Goal: Transaction & Acquisition: Purchase product/service

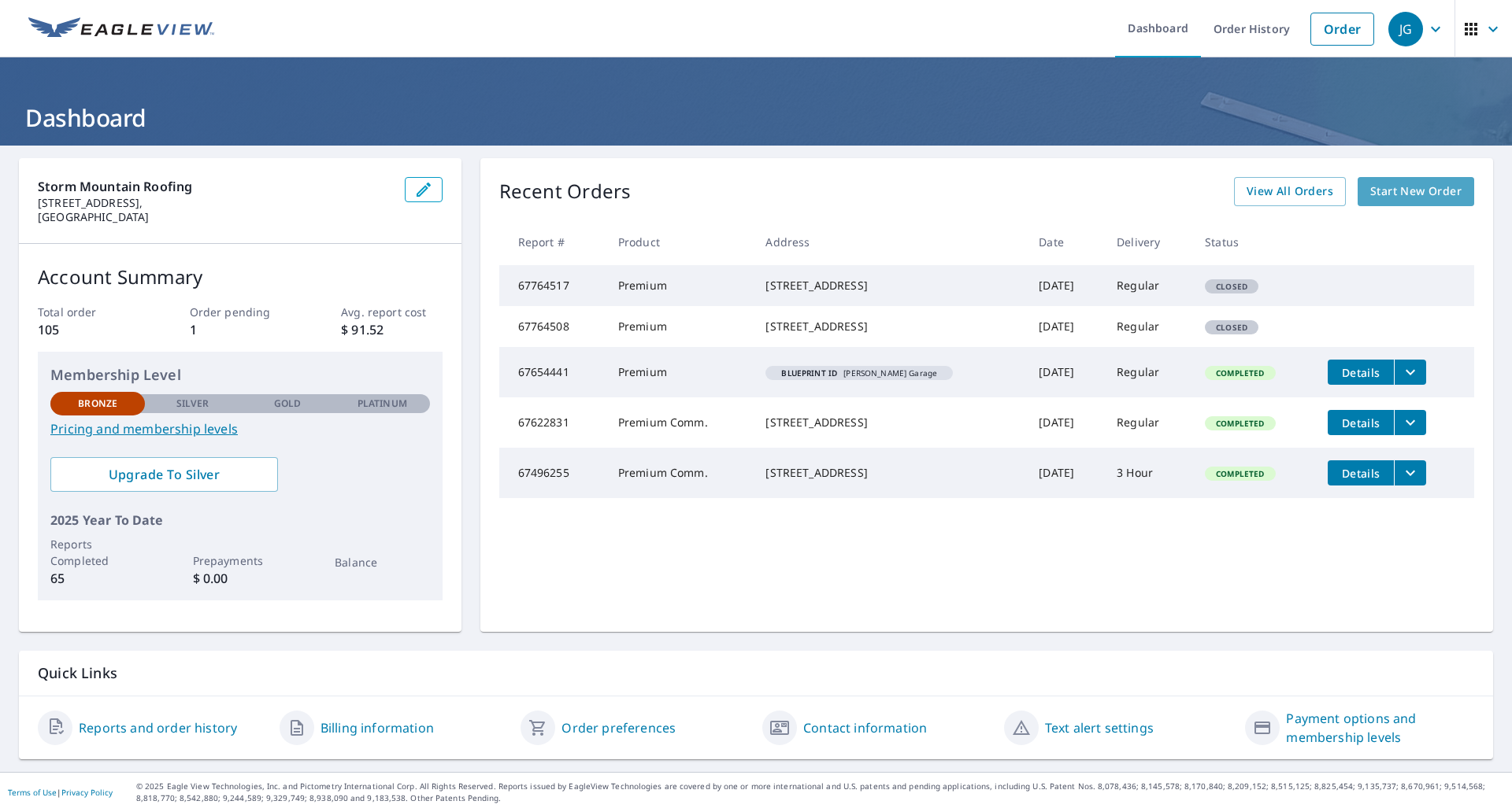
click at [1394, 196] on span "Start New Order" at bounding box center [1416, 192] width 92 height 20
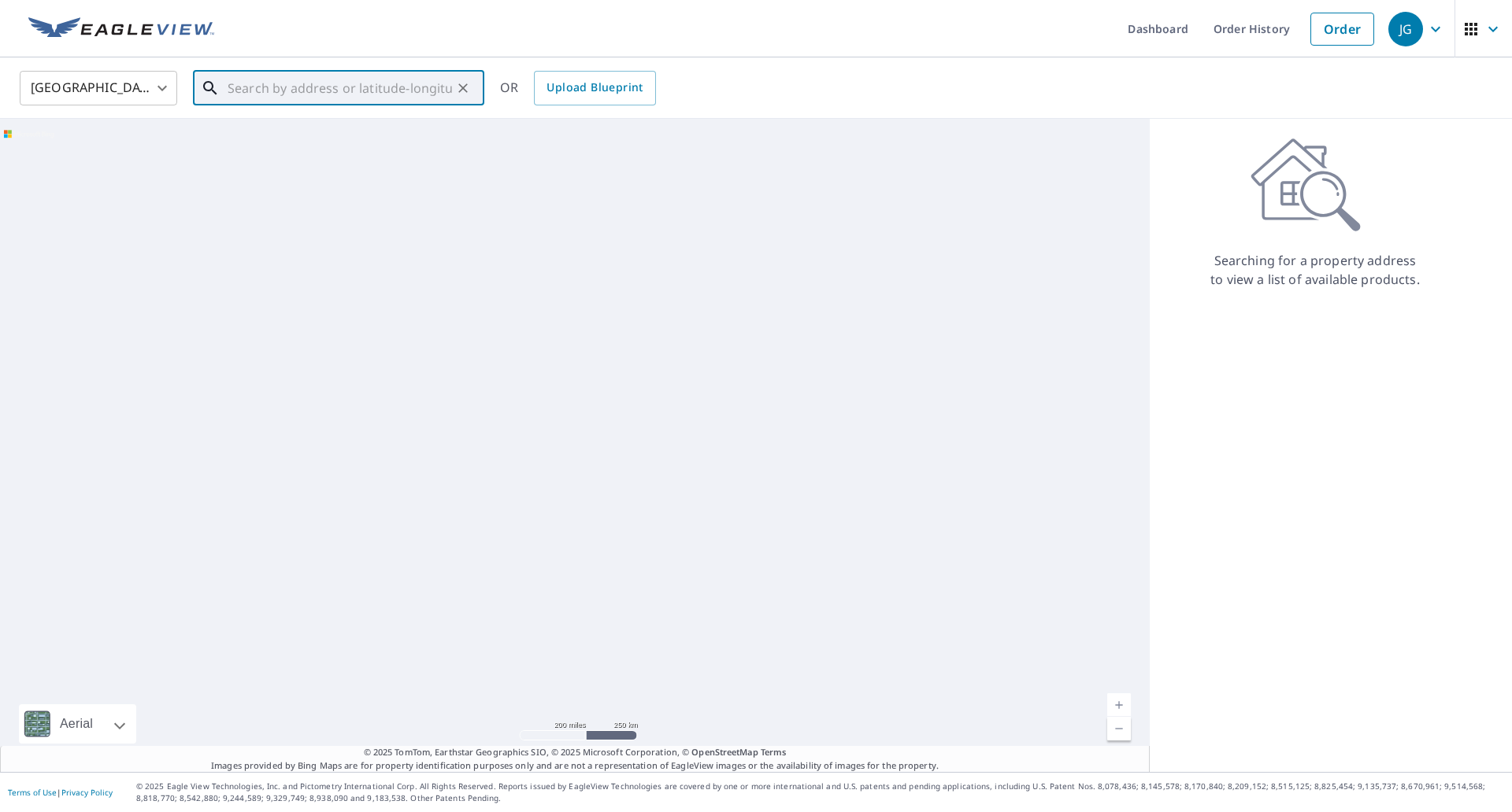
click at [316, 103] on input "text" at bounding box center [339, 88] width 225 height 44
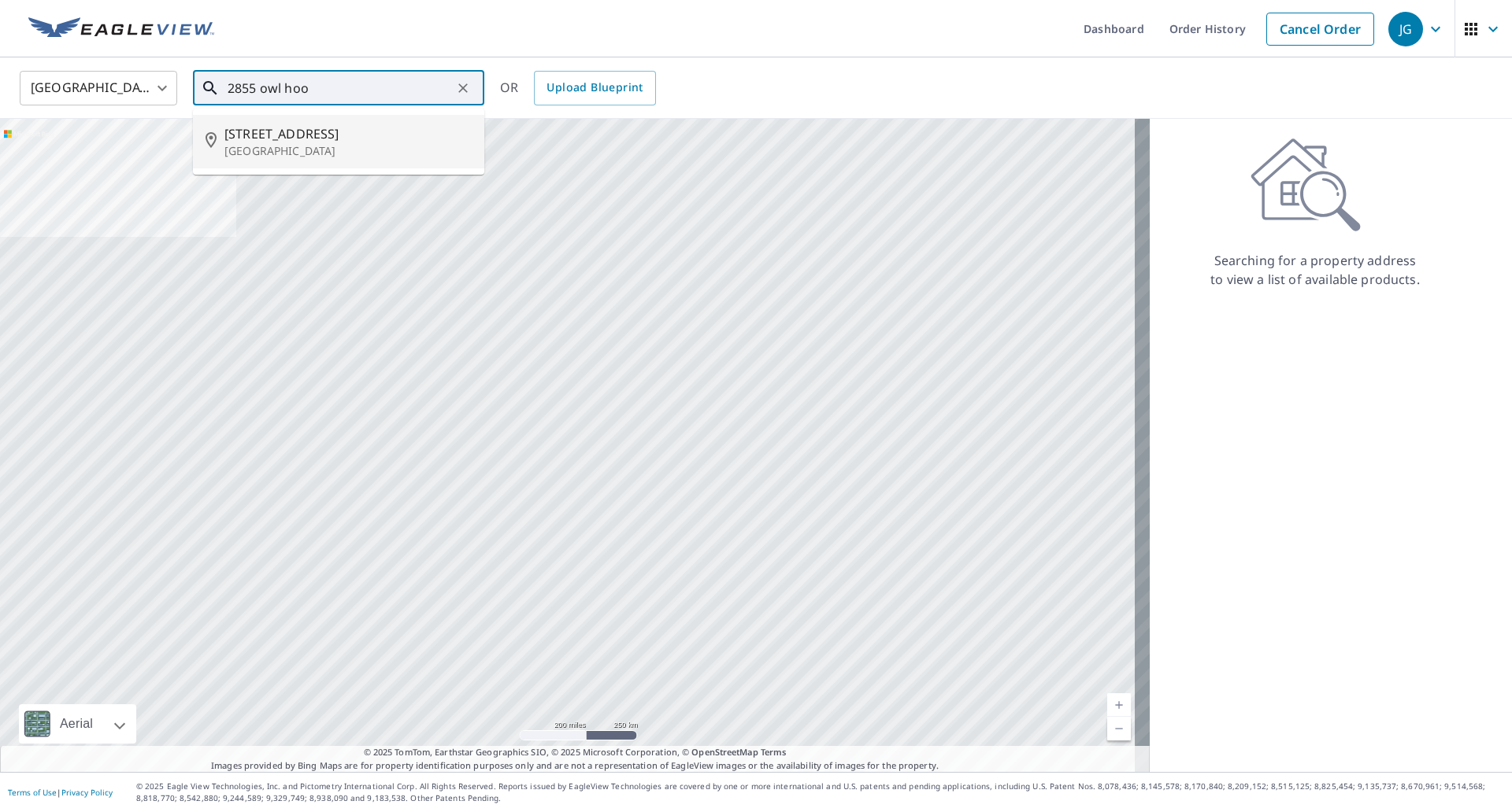
click at [352, 146] on p "[GEOGRAPHIC_DATA]" at bounding box center [348, 152] width 248 height 16
type input "[STREET_ADDRESS]"
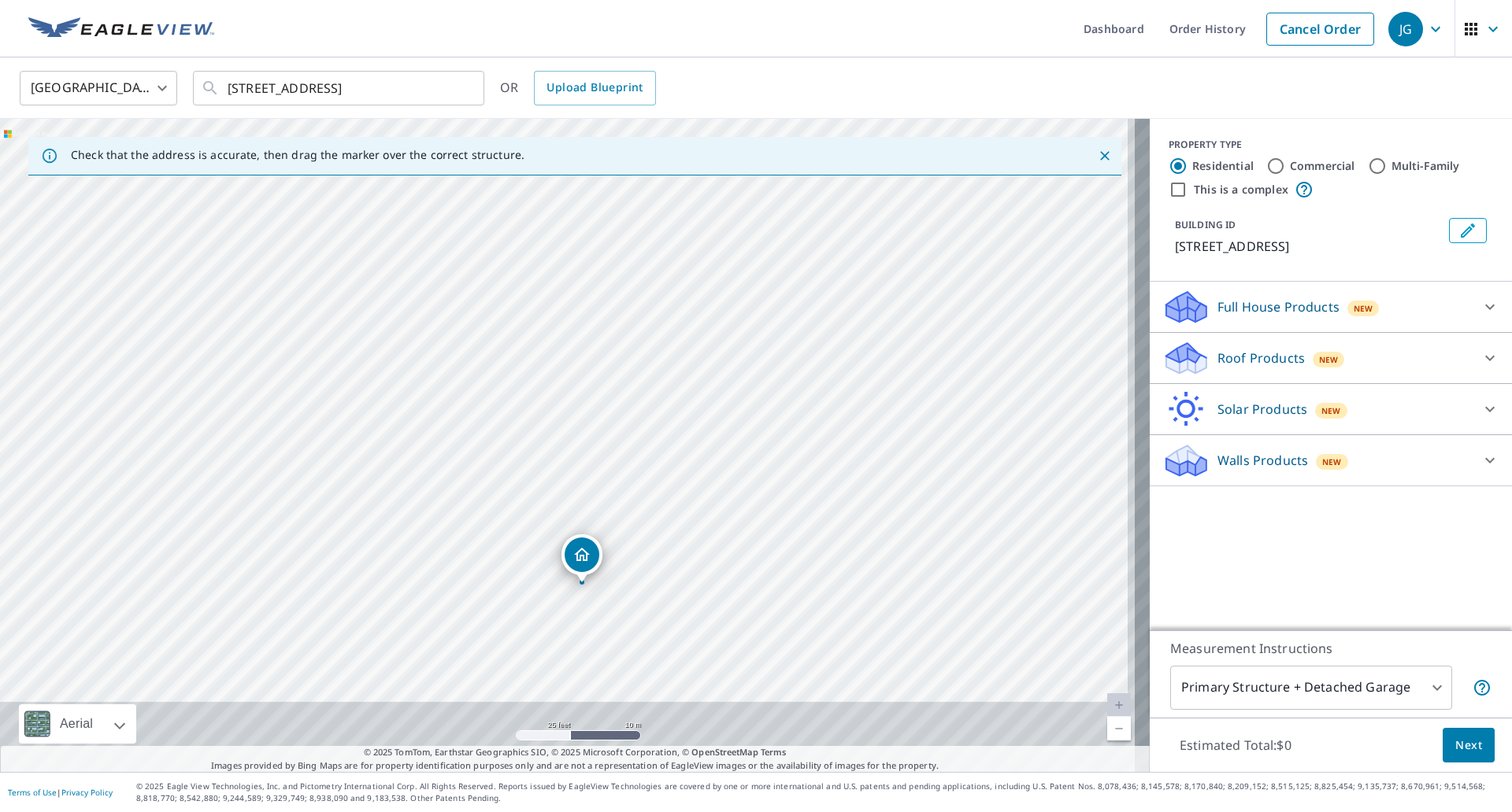
drag, startPoint x: 812, startPoint y: 552, endPoint x: 620, endPoint y: 130, distance: 463.6
click at [620, 130] on div "[STREET_ADDRESS]" at bounding box center [575, 445] width 1150 height 653
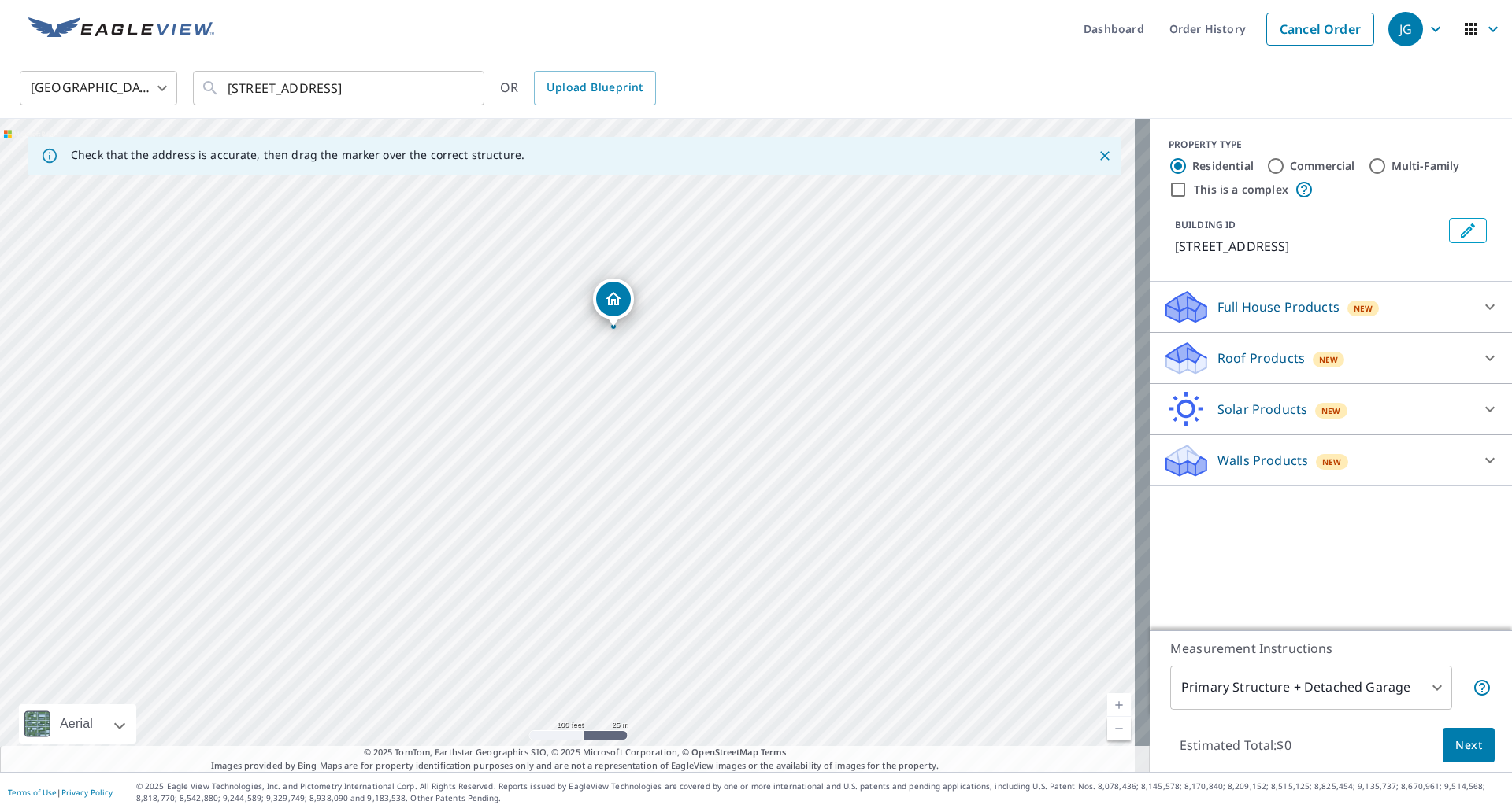
drag, startPoint x: 705, startPoint y: 543, endPoint x: 701, endPoint y: 398, distance: 145.1
click at [704, 406] on div "[STREET_ADDRESS]" at bounding box center [575, 445] width 1150 height 653
drag, startPoint x: 620, startPoint y: 251, endPoint x: 834, endPoint y: 366, distance: 242.9
click at [834, 366] on div "[STREET_ADDRESS]" at bounding box center [575, 445] width 1150 height 653
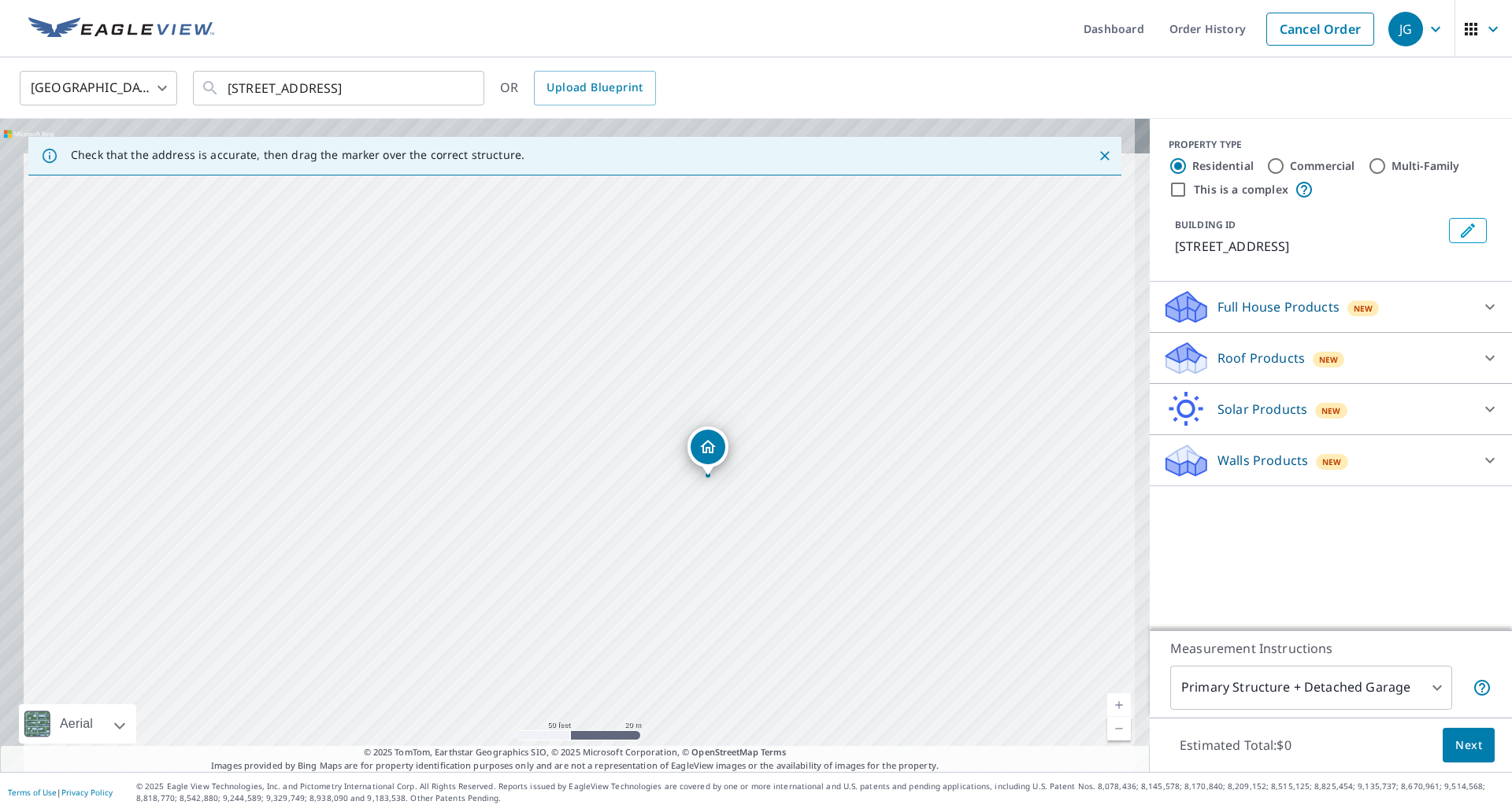
drag, startPoint x: 867, startPoint y: 372, endPoint x: 927, endPoint y: 451, distance: 99.2
click at [927, 451] on div "[STREET_ADDRESS]" at bounding box center [575, 445] width 1150 height 653
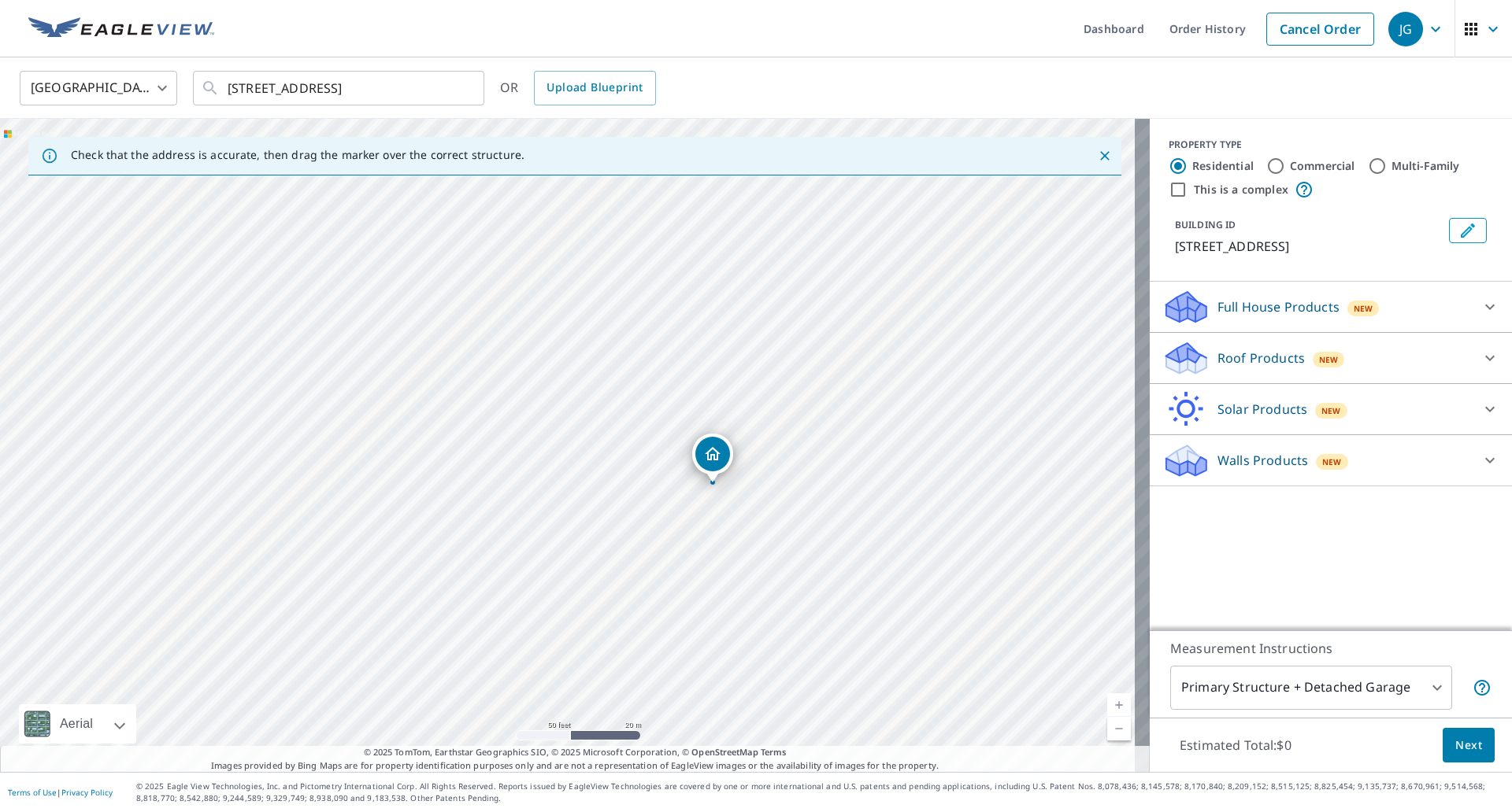
click at [1230, 367] on p "Roof Products" at bounding box center [1261, 358] width 88 height 19
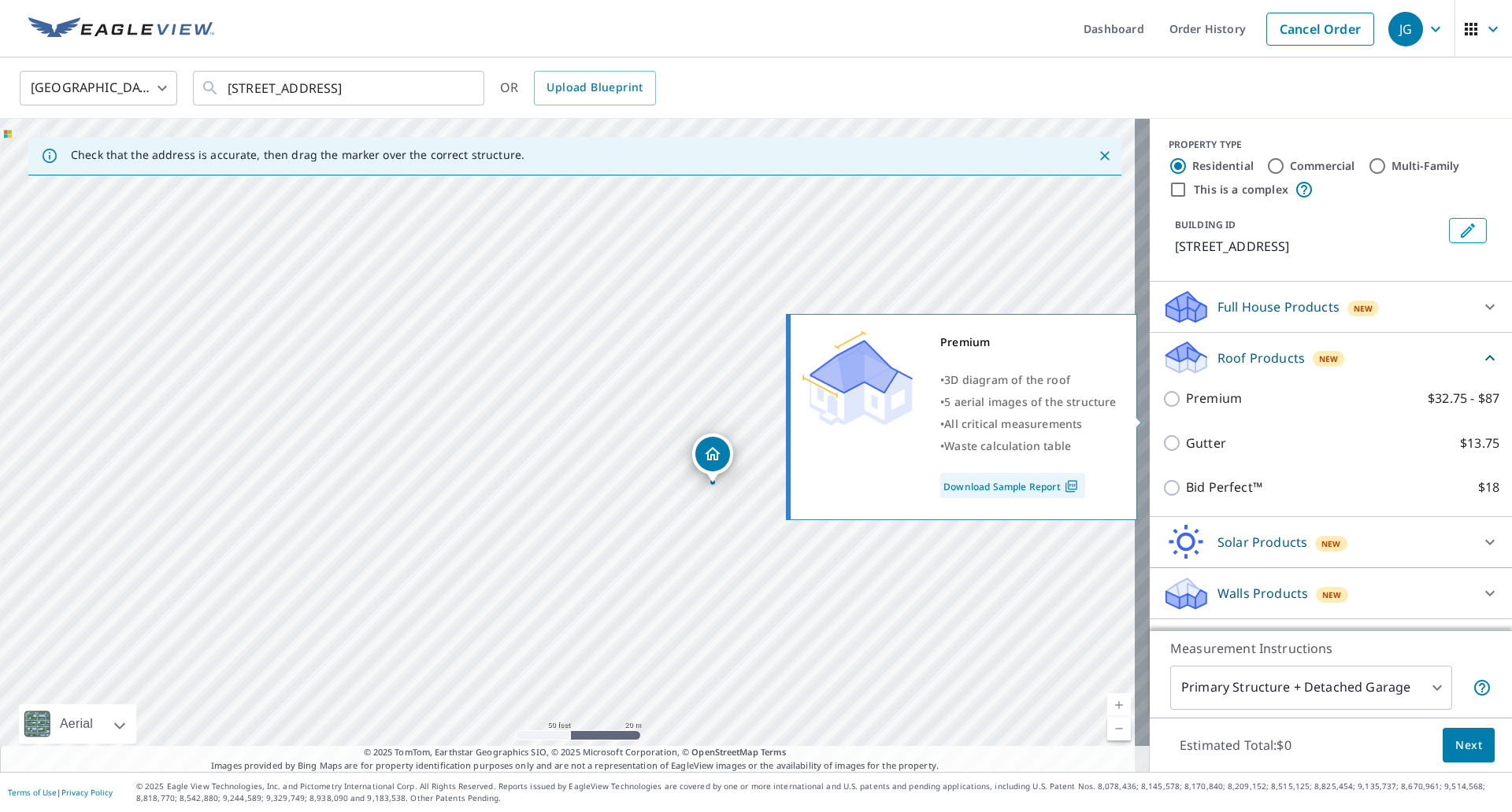
click at [1204, 408] on p "Premium" at bounding box center [1214, 399] width 56 height 20
click at [1186, 408] on input "Premium $32.75 - $87" at bounding box center [1175, 399] width 24 height 19
checkbox input "true"
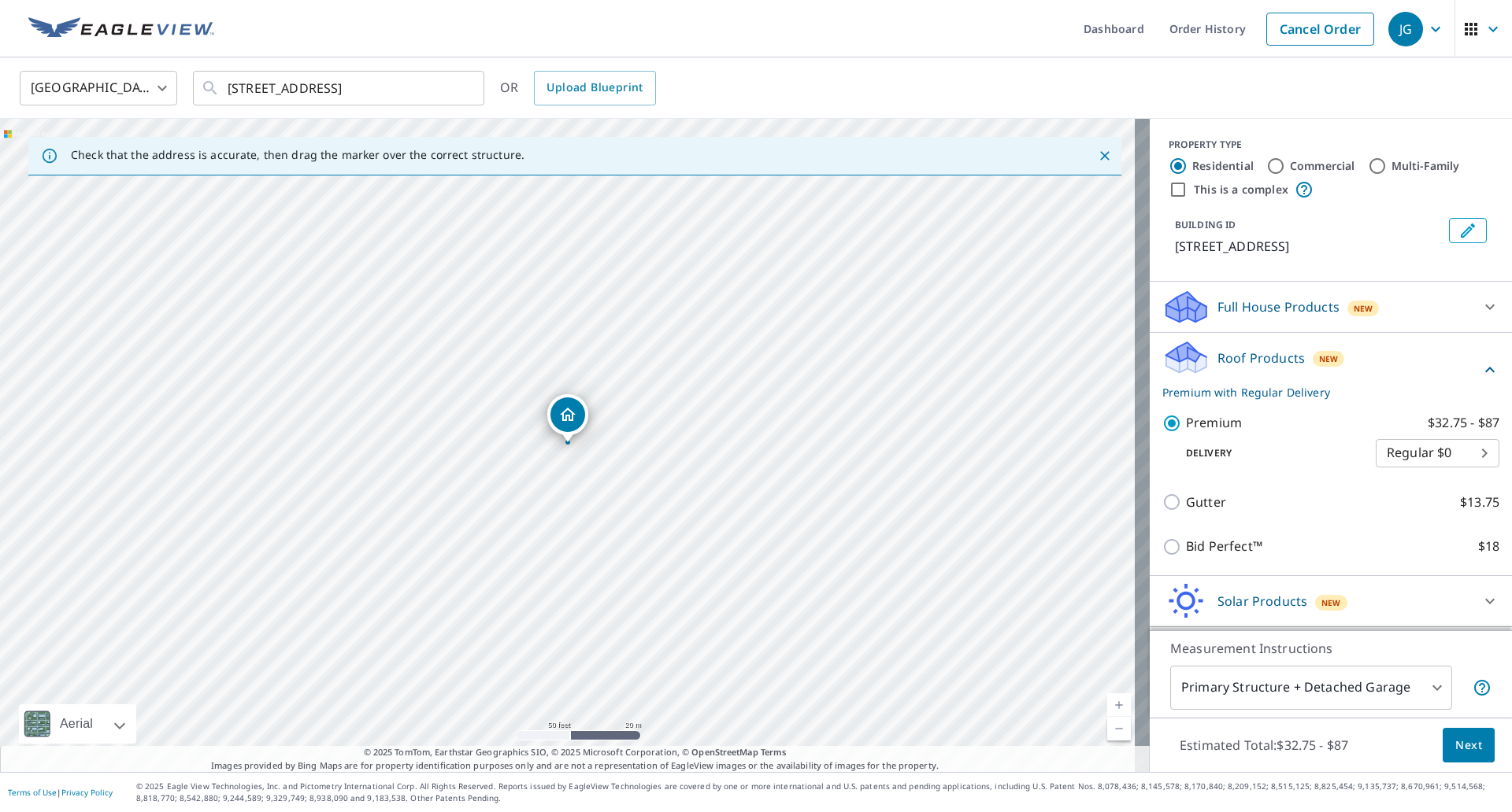
click at [1302, 166] on label "Commercial" at bounding box center [1321, 167] width 65 height 16
click at [1285, 166] on input "Commercial" at bounding box center [1275, 166] width 19 height 19
radio input "true"
type input "4"
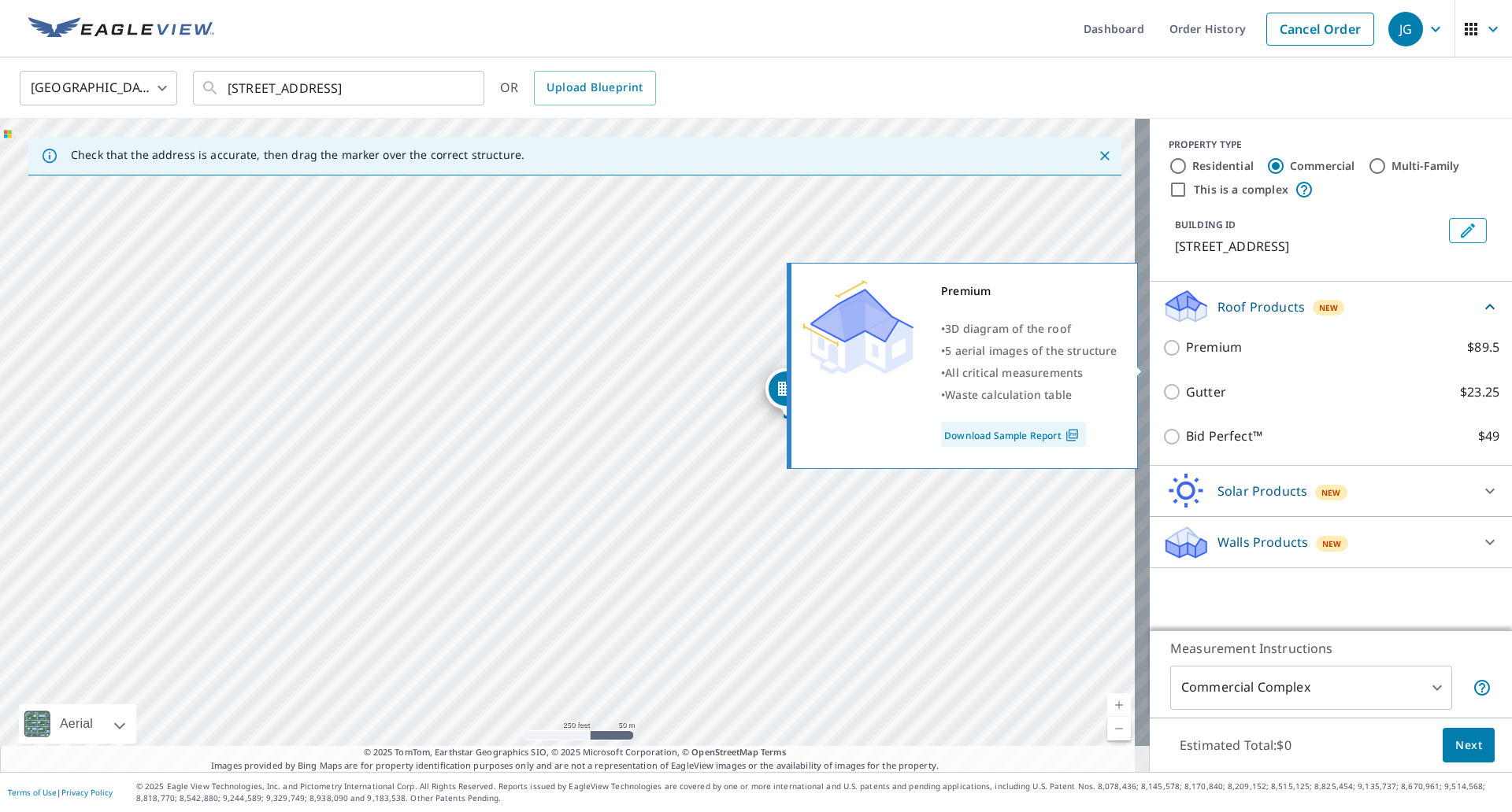
click at [1189, 357] on p "Premium" at bounding box center [1214, 347] width 56 height 20
click at [1186, 357] on input "Premium $89.5" at bounding box center [1175, 347] width 24 height 19
checkbox input "true"
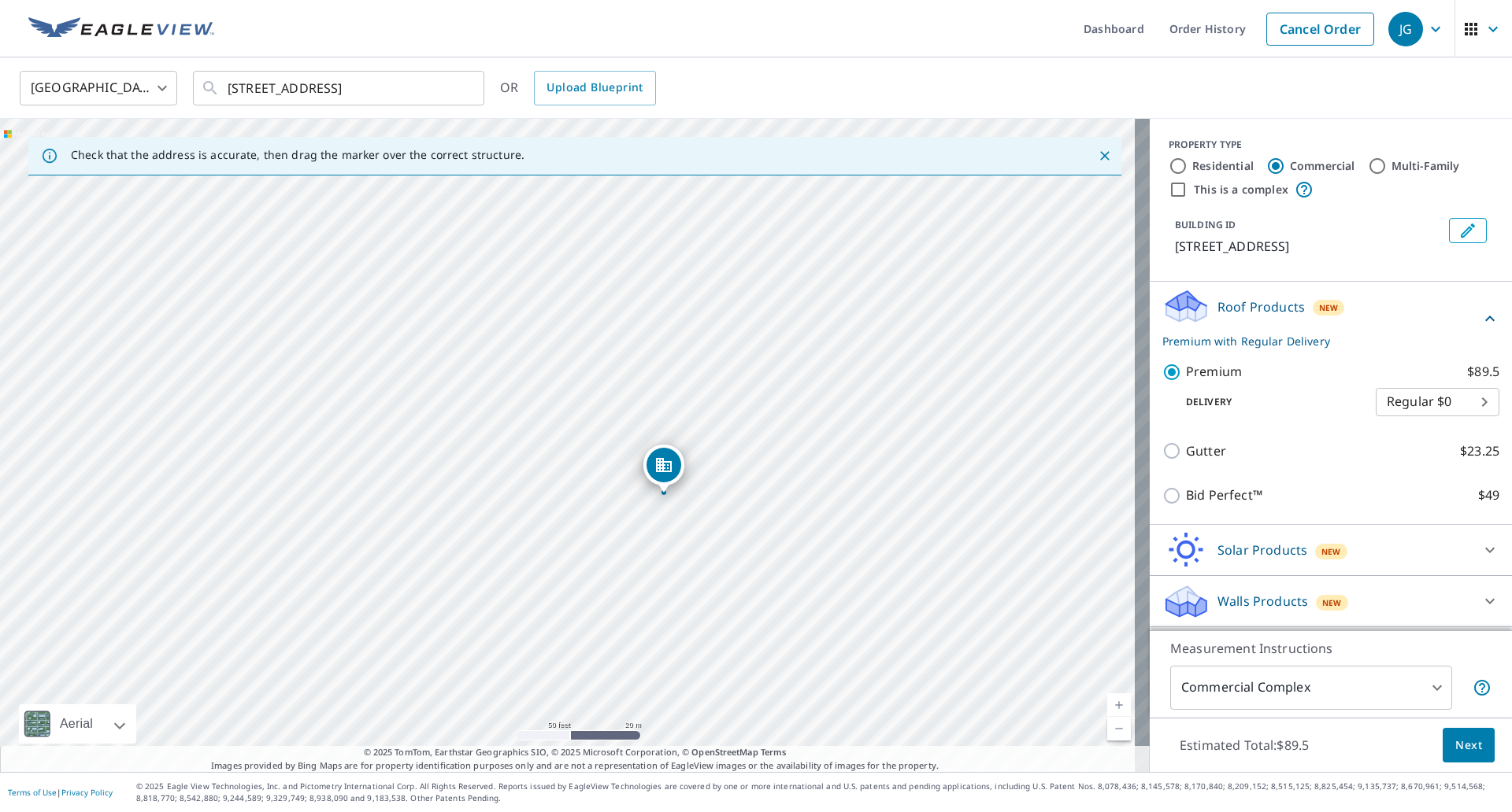
drag, startPoint x: 436, startPoint y: 412, endPoint x: 1152, endPoint y: 624, distance: 746.7
click at [1152, 624] on div "Check that the address is accurate, then drag the marker over the correct struc…" at bounding box center [756, 445] width 1512 height 653
click at [1041, 586] on div "[STREET_ADDRESS]" at bounding box center [575, 445] width 1150 height 653
click at [1461, 744] on span "Next" at bounding box center [1468, 746] width 27 height 20
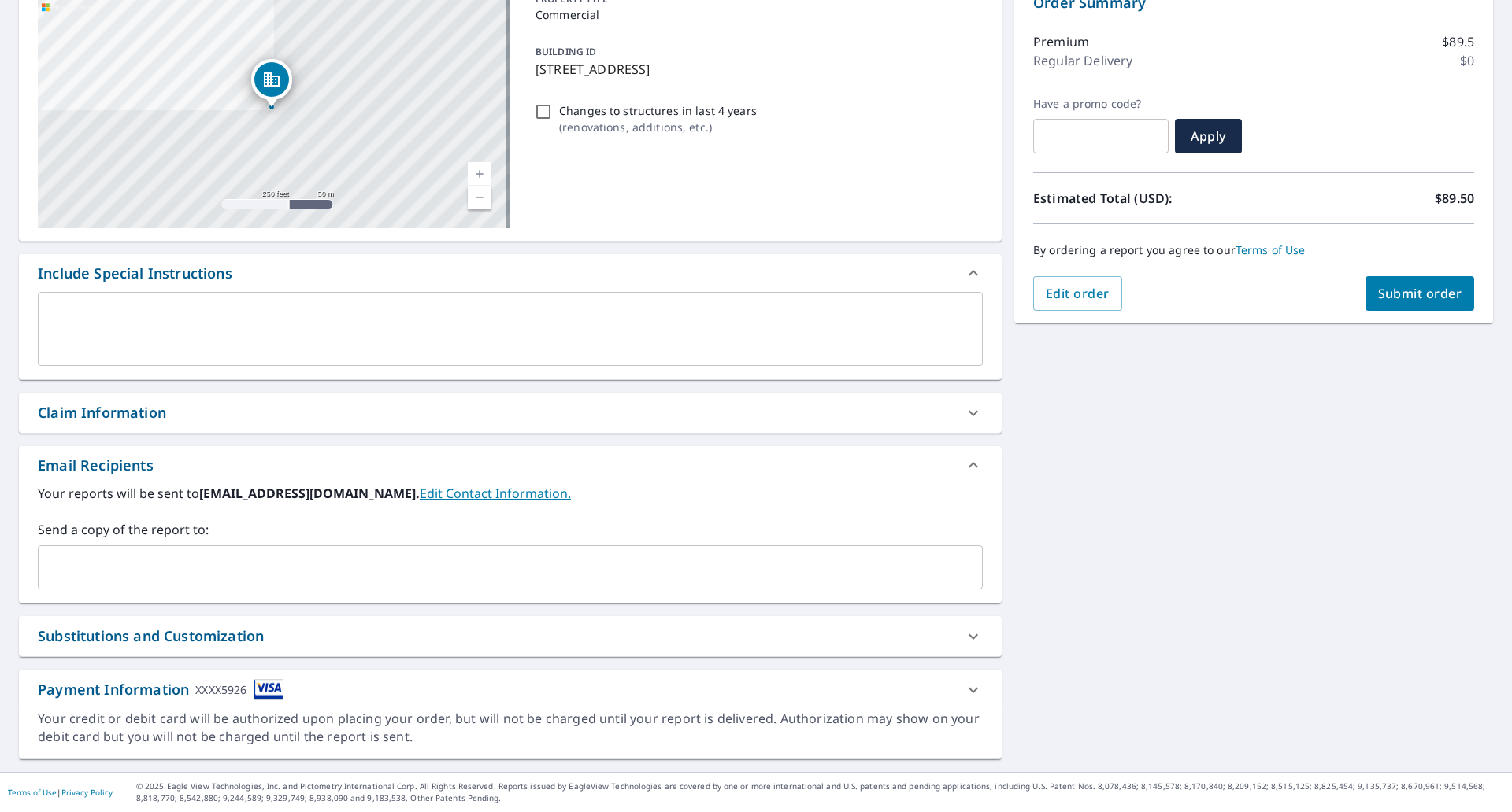
scroll to position [179, 0]
click at [219, 558] on input "text" at bounding box center [498, 568] width 907 height 30
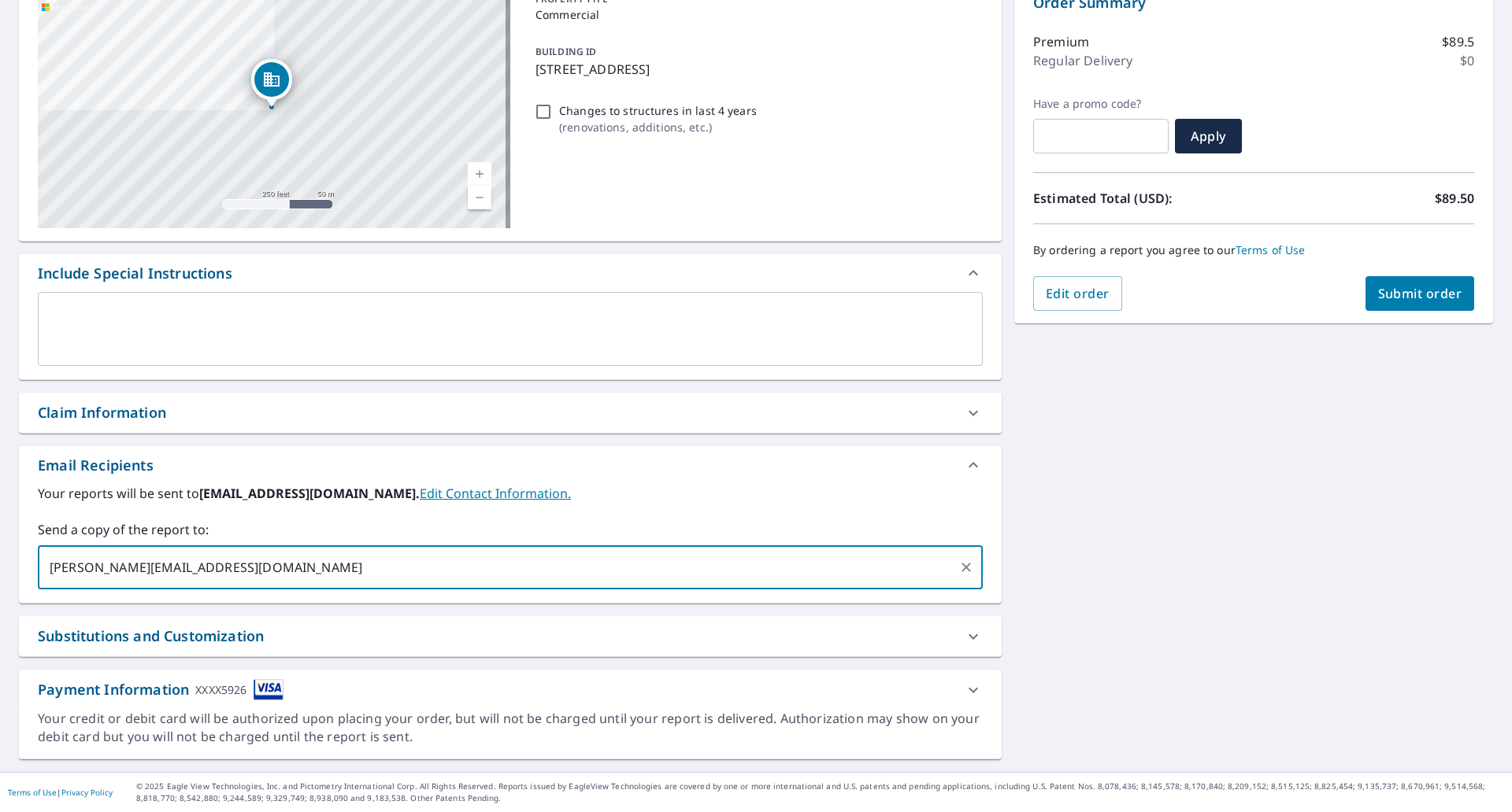
type input "[PERSON_NAME][EMAIL_ADDRESS][DOMAIN_NAME]"
click at [1391, 298] on span "Submit order" at bounding box center [1420, 293] width 84 height 17
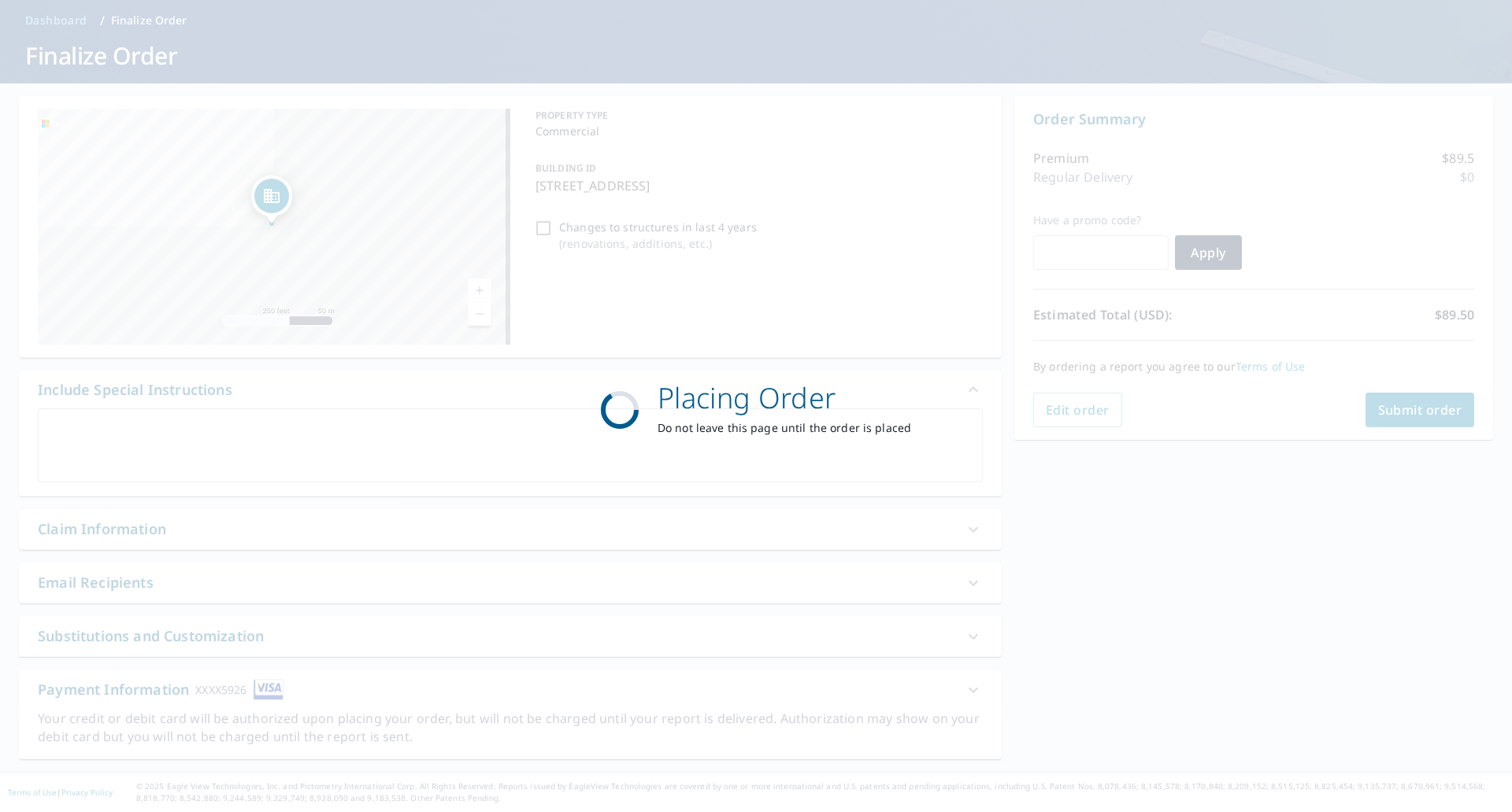
scroll to position [62, 0]
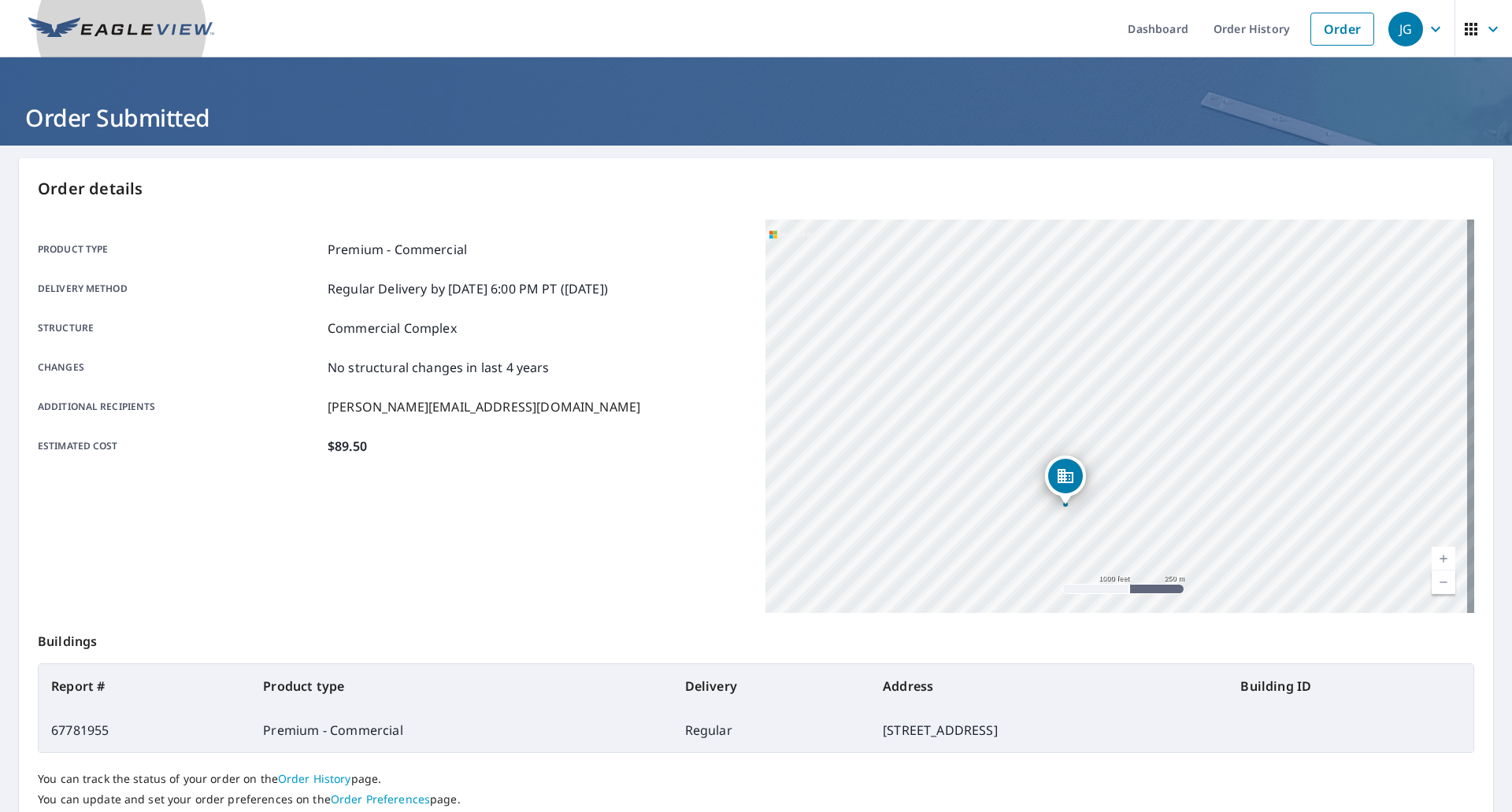
click at [153, 21] on img at bounding box center [121, 29] width 186 height 24
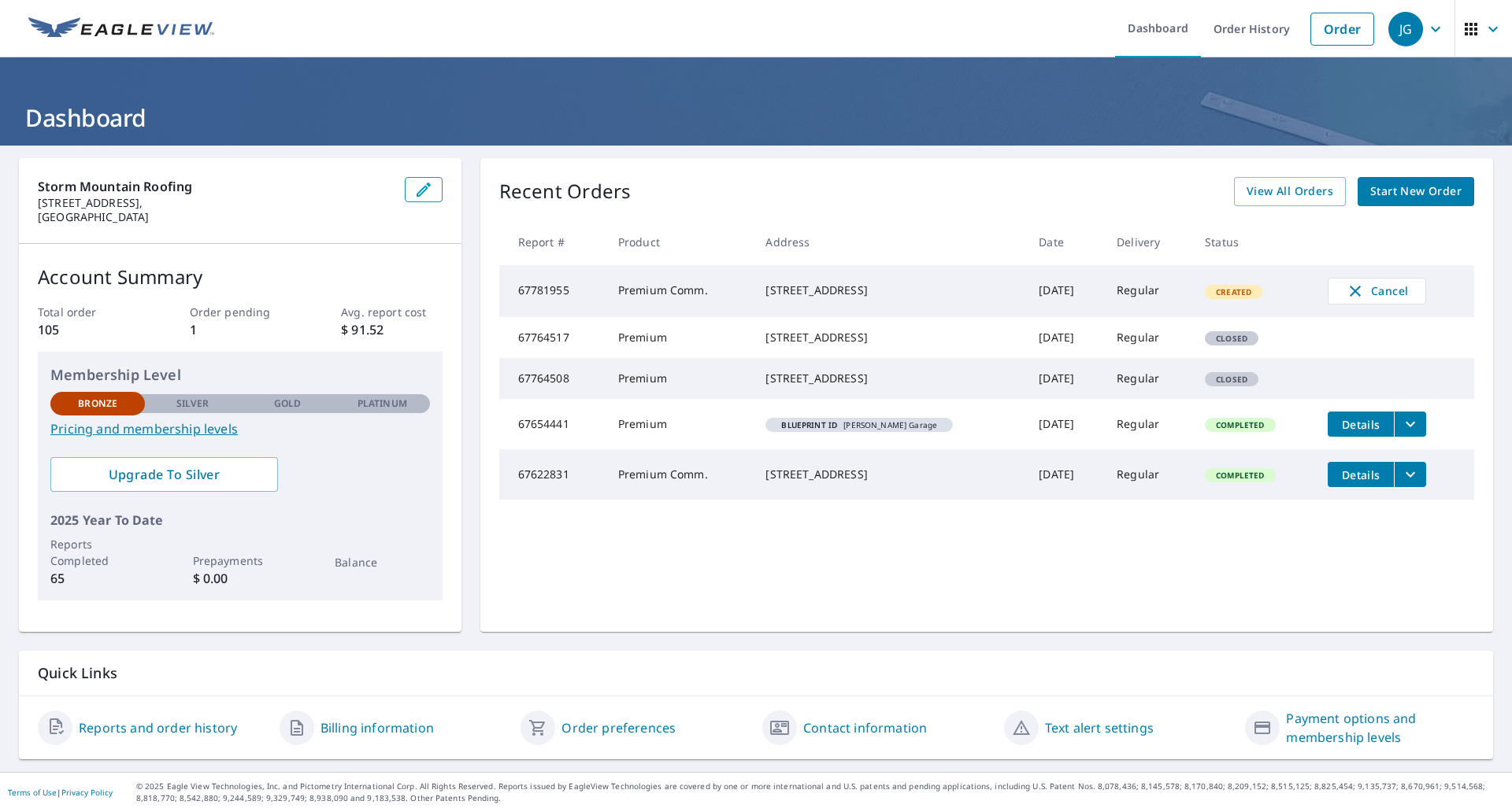
click at [1373, 193] on span "Start New Order" at bounding box center [1416, 192] width 92 height 20
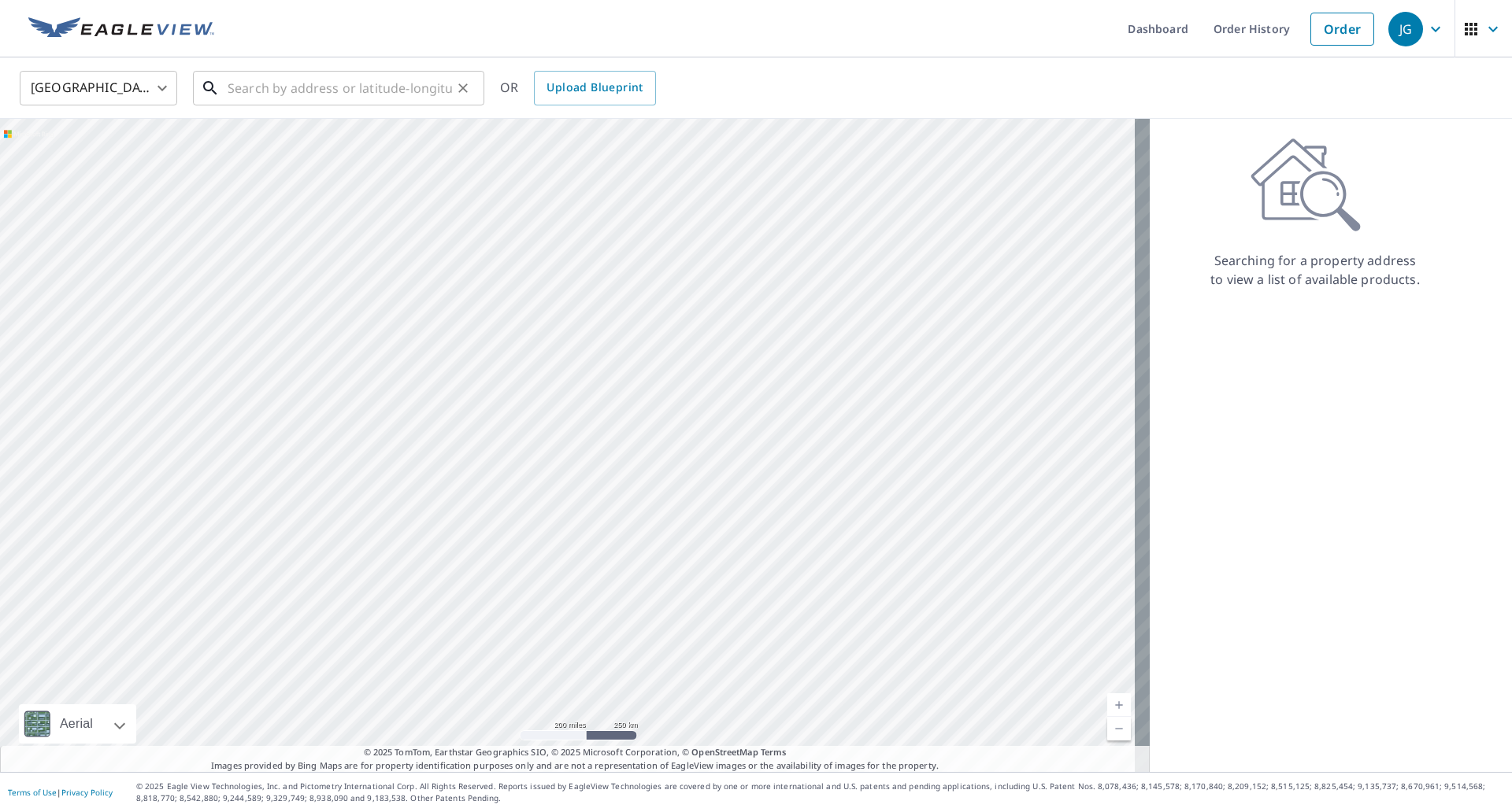
click at [379, 88] on input "text" at bounding box center [339, 88] width 225 height 44
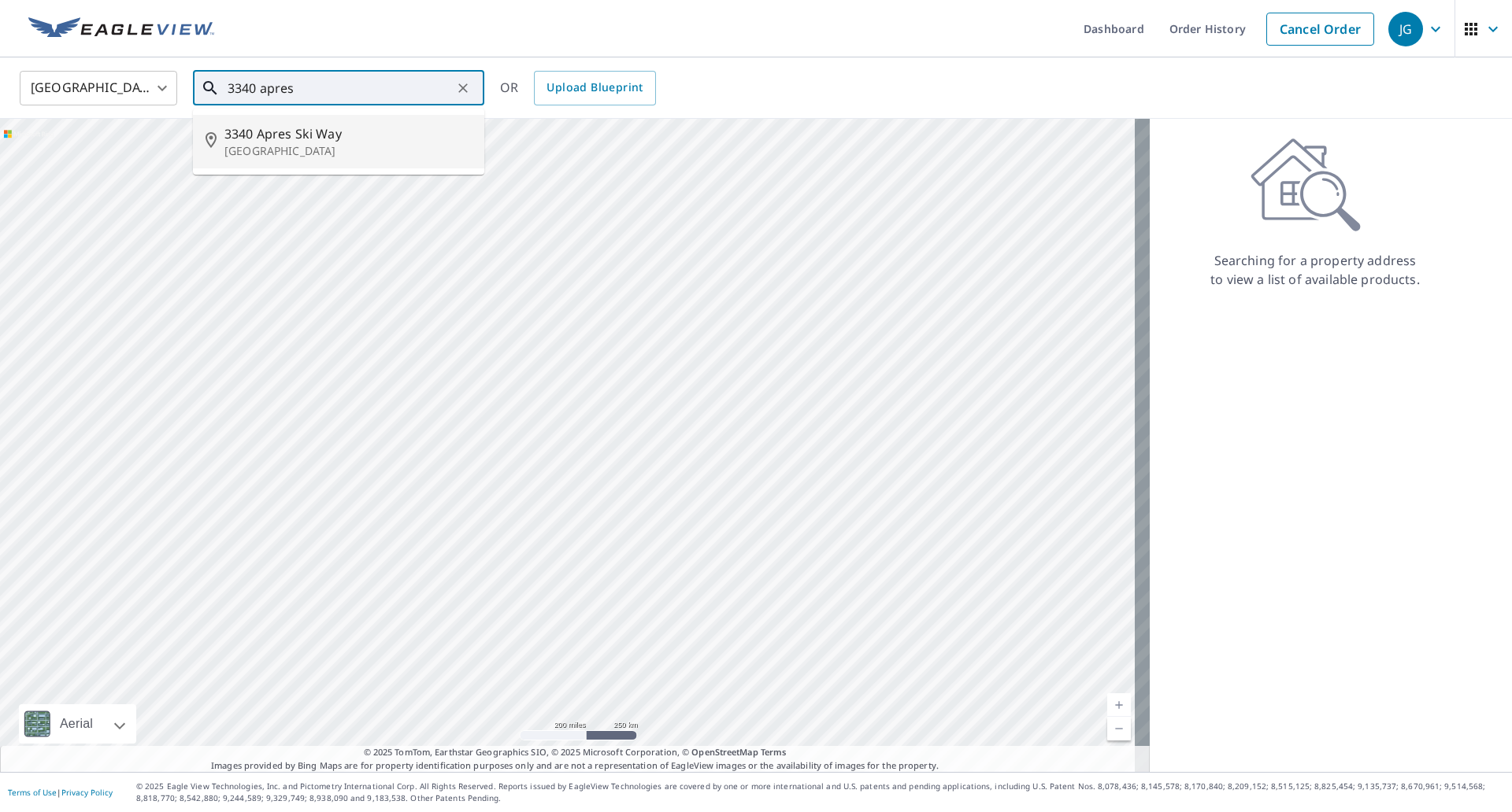
click at [315, 150] on p "[GEOGRAPHIC_DATA]" at bounding box center [348, 152] width 248 height 16
type input "[STREET_ADDRESS]"
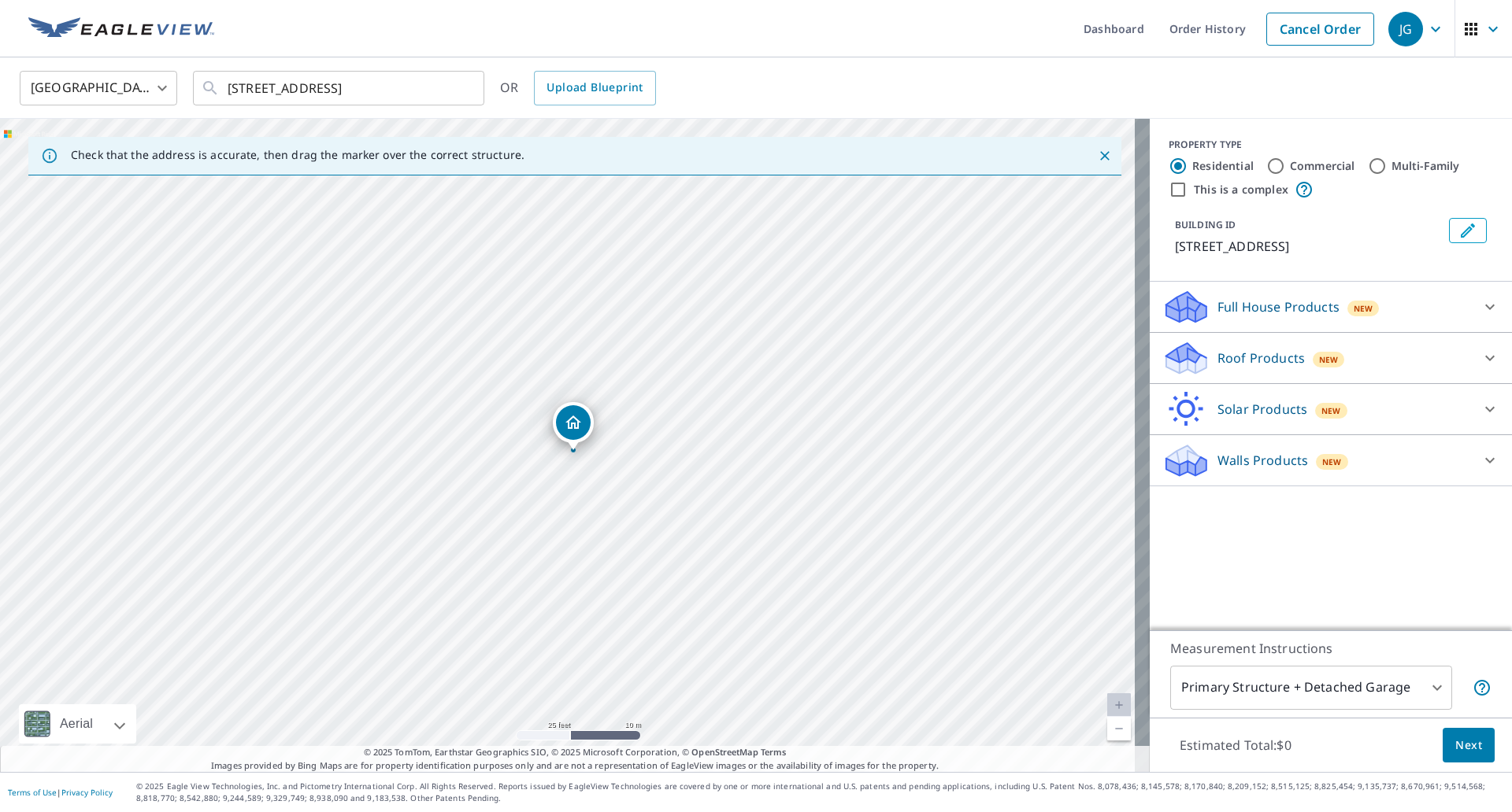
click at [1326, 326] on div "Full House Products New" at bounding box center [1316, 307] width 308 height 37
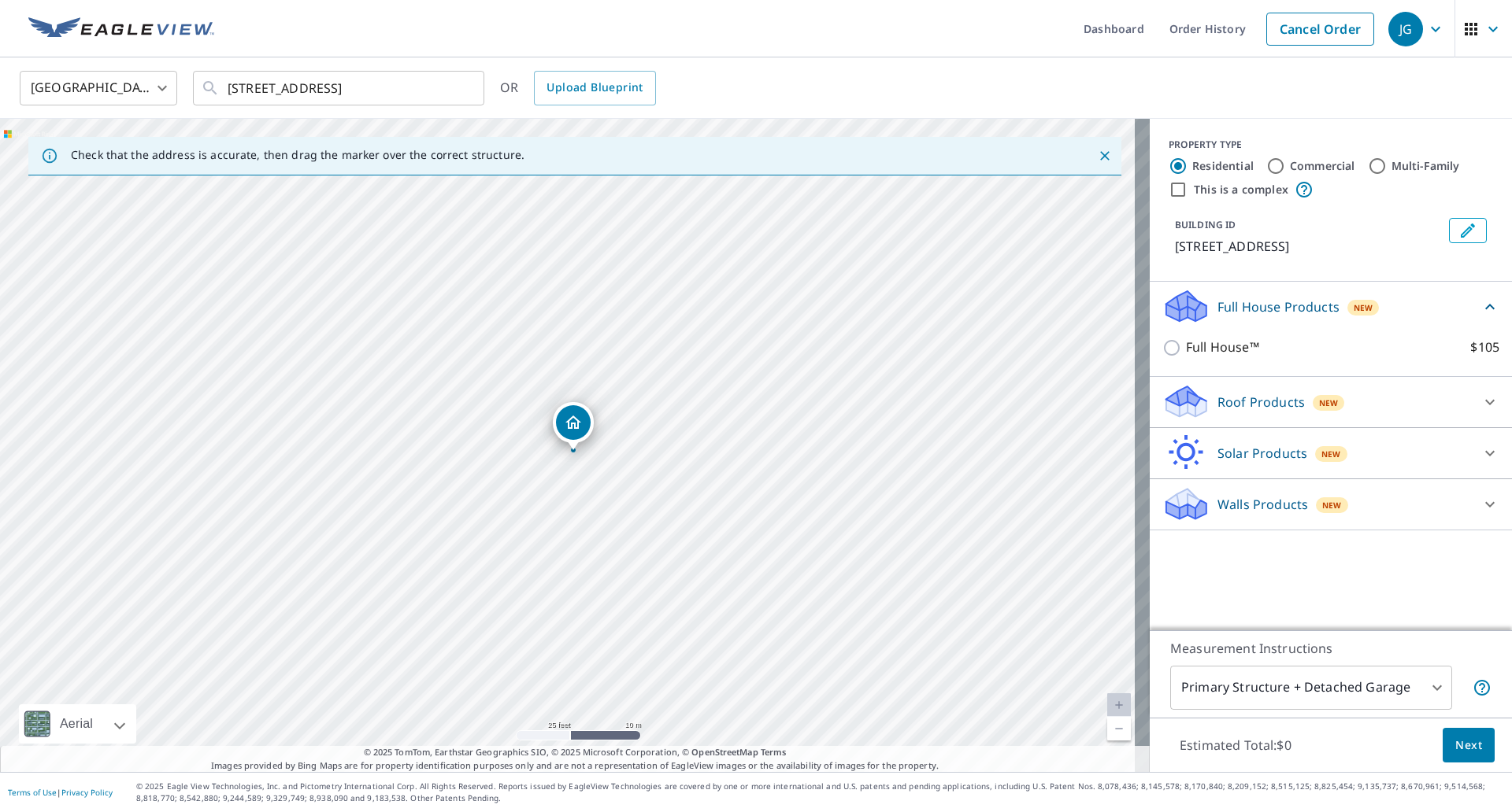
click at [1259, 412] on p "Roof Products" at bounding box center [1261, 402] width 88 height 19
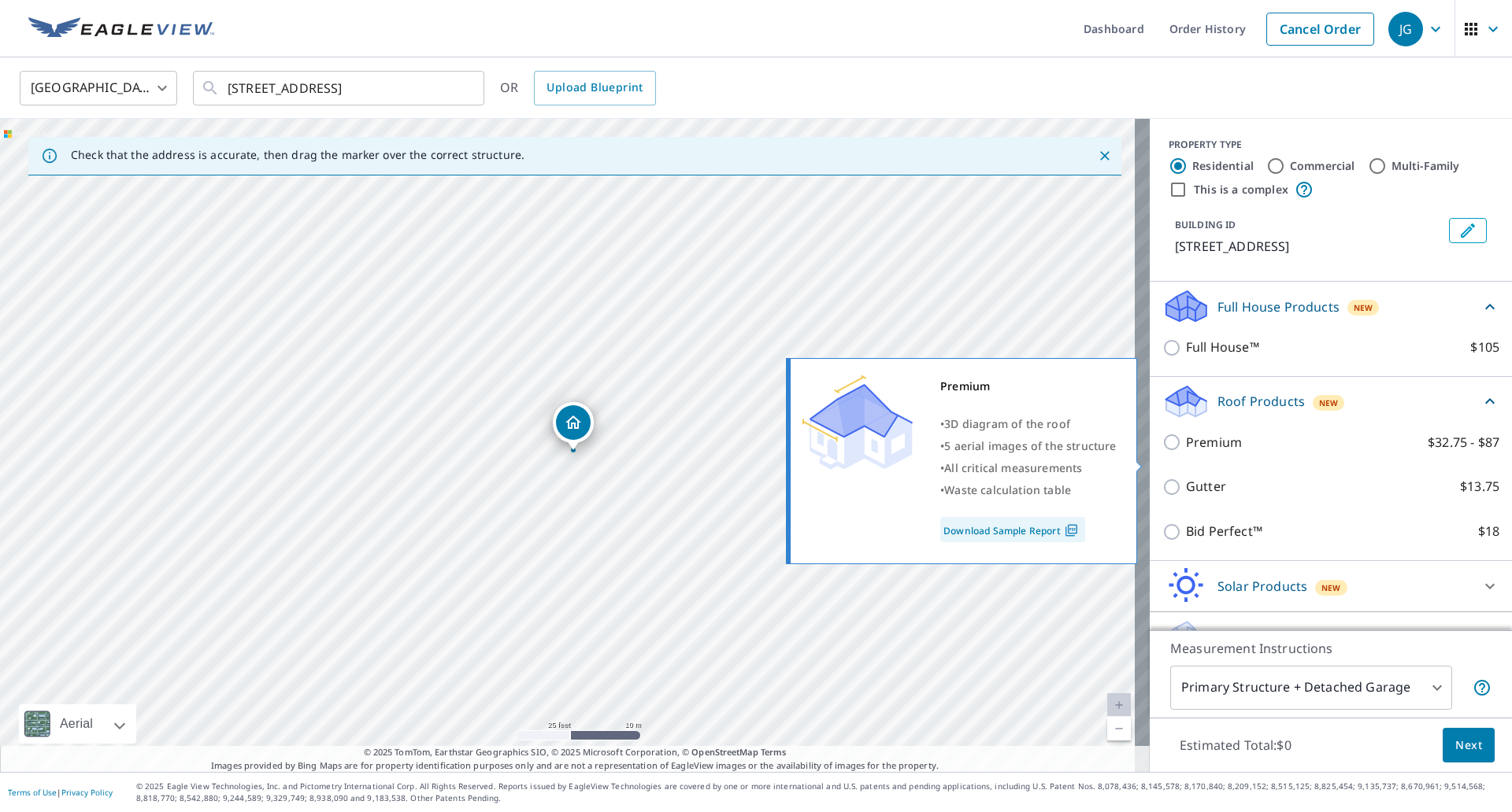
click at [1204, 453] on p "Premium" at bounding box center [1214, 443] width 56 height 20
click at [1186, 452] on input "Premium $32.75 - $87" at bounding box center [1175, 442] width 24 height 19
checkbox input "true"
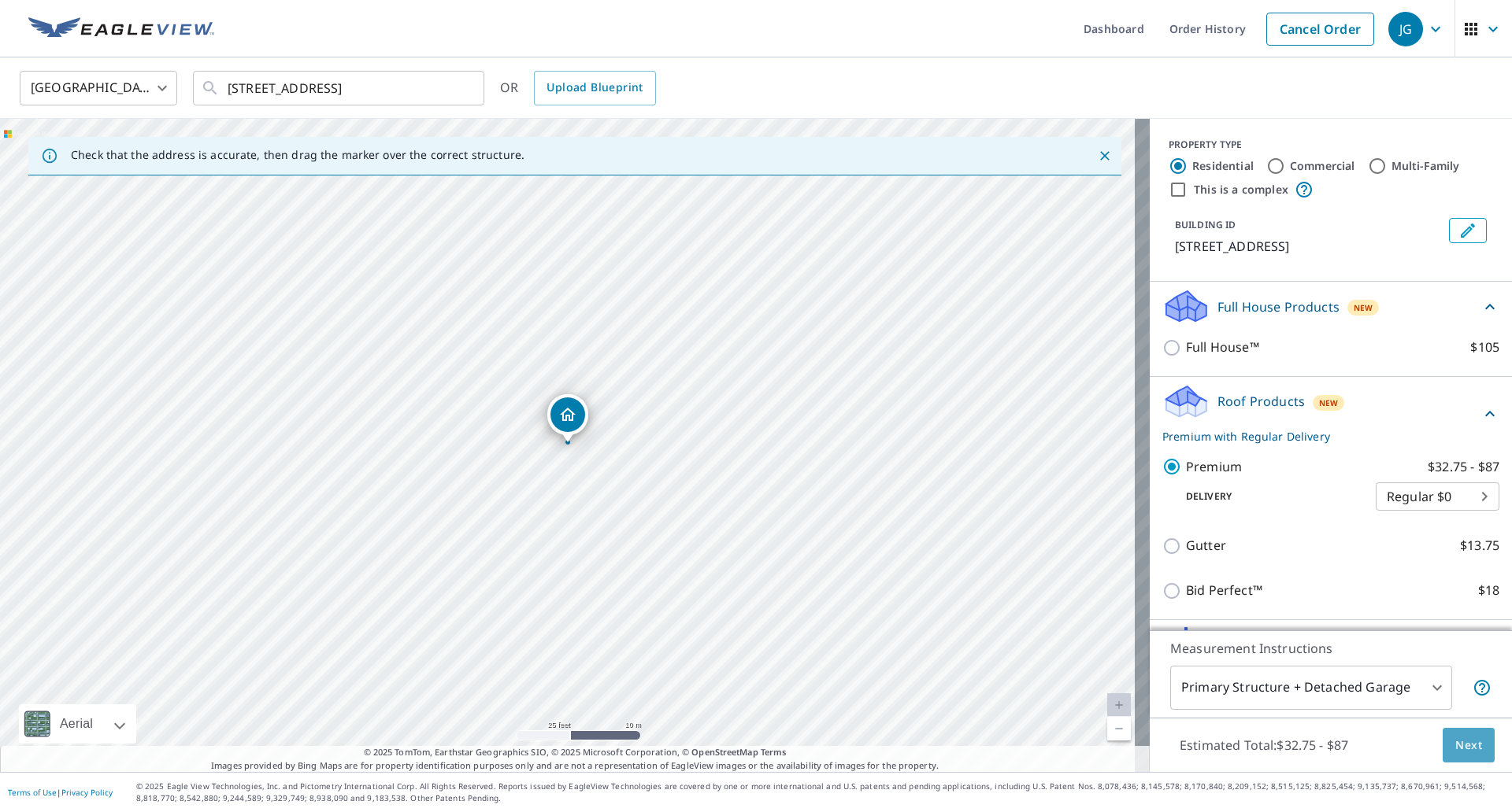
click at [1455, 748] on span "Next" at bounding box center [1468, 746] width 27 height 20
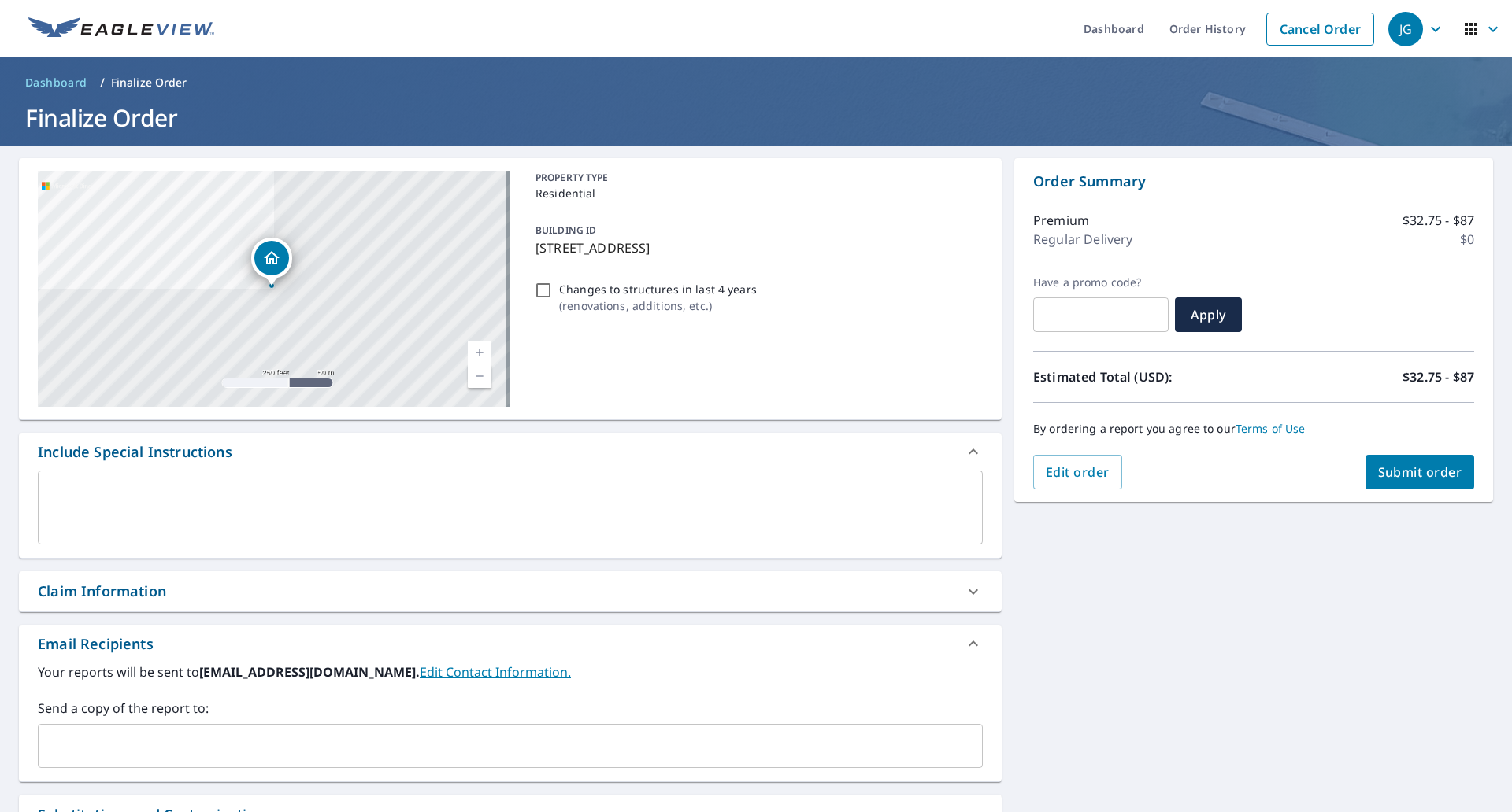
scroll to position [179, 0]
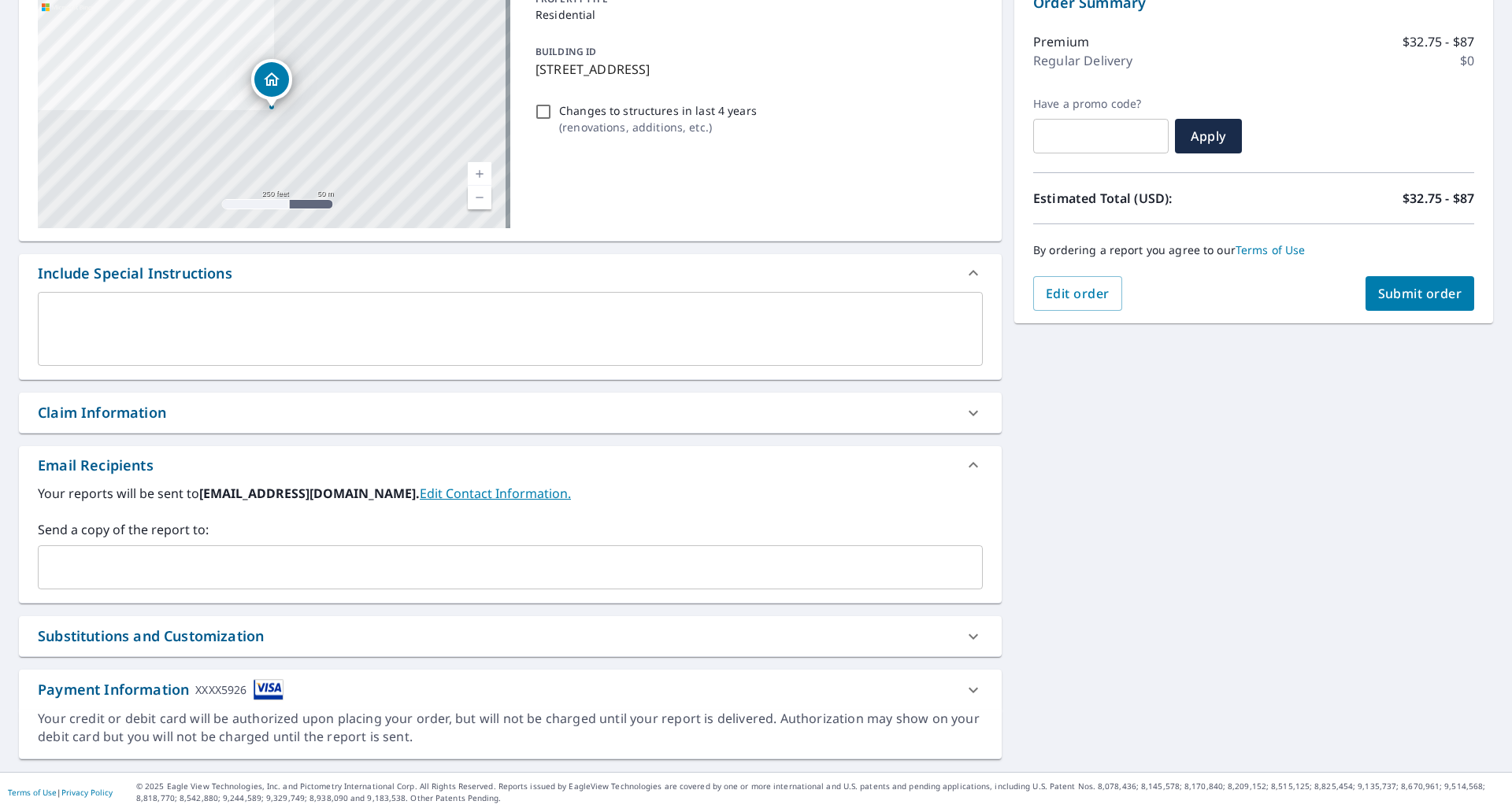
click at [321, 562] on input "text" at bounding box center [498, 568] width 907 height 30
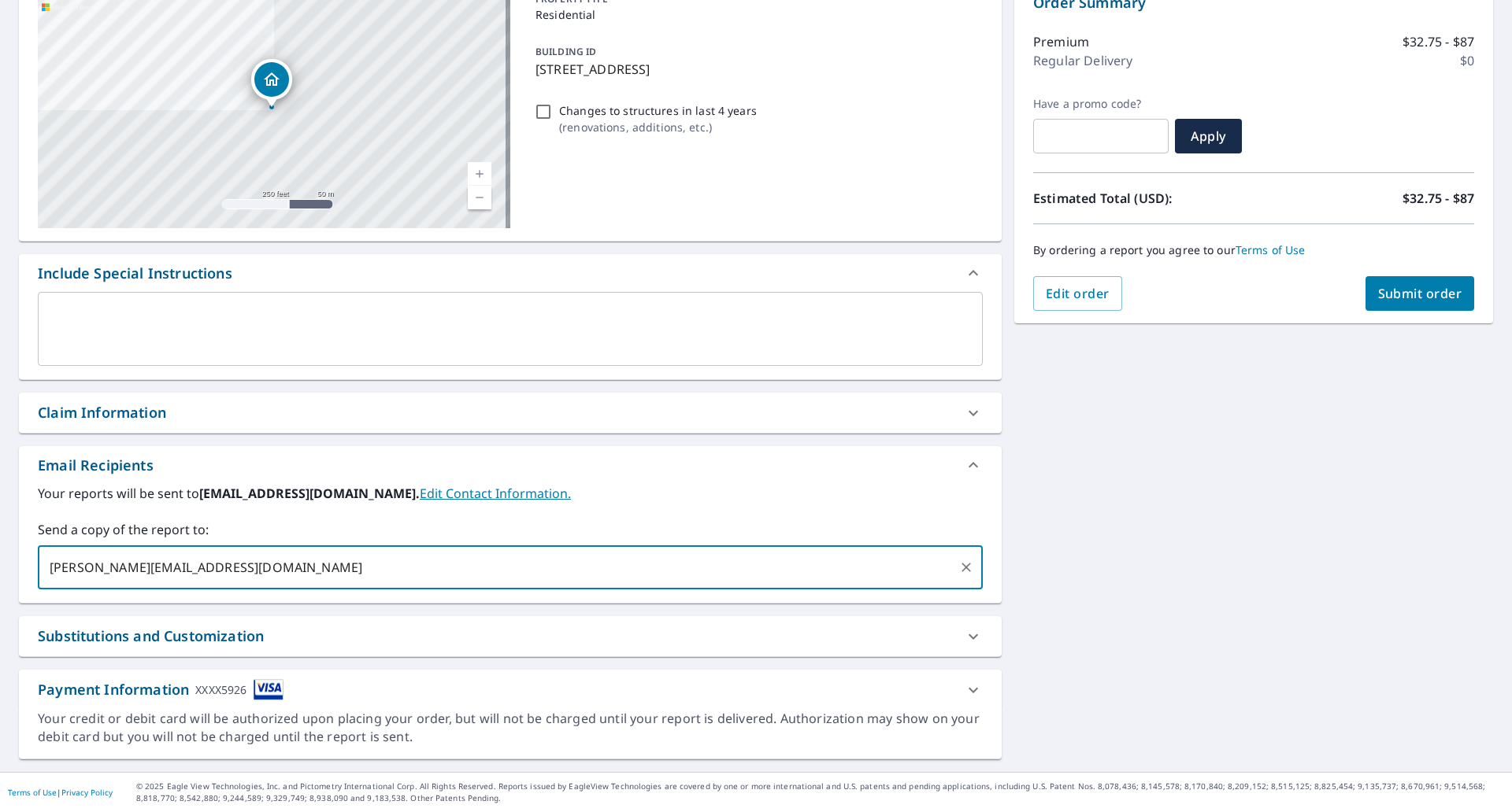
type input "[PERSON_NAME][EMAIL_ADDRESS][DOMAIN_NAME]"
click at [1392, 297] on span "Submit order" at bounding box center [1420, 293] width 84 height 17
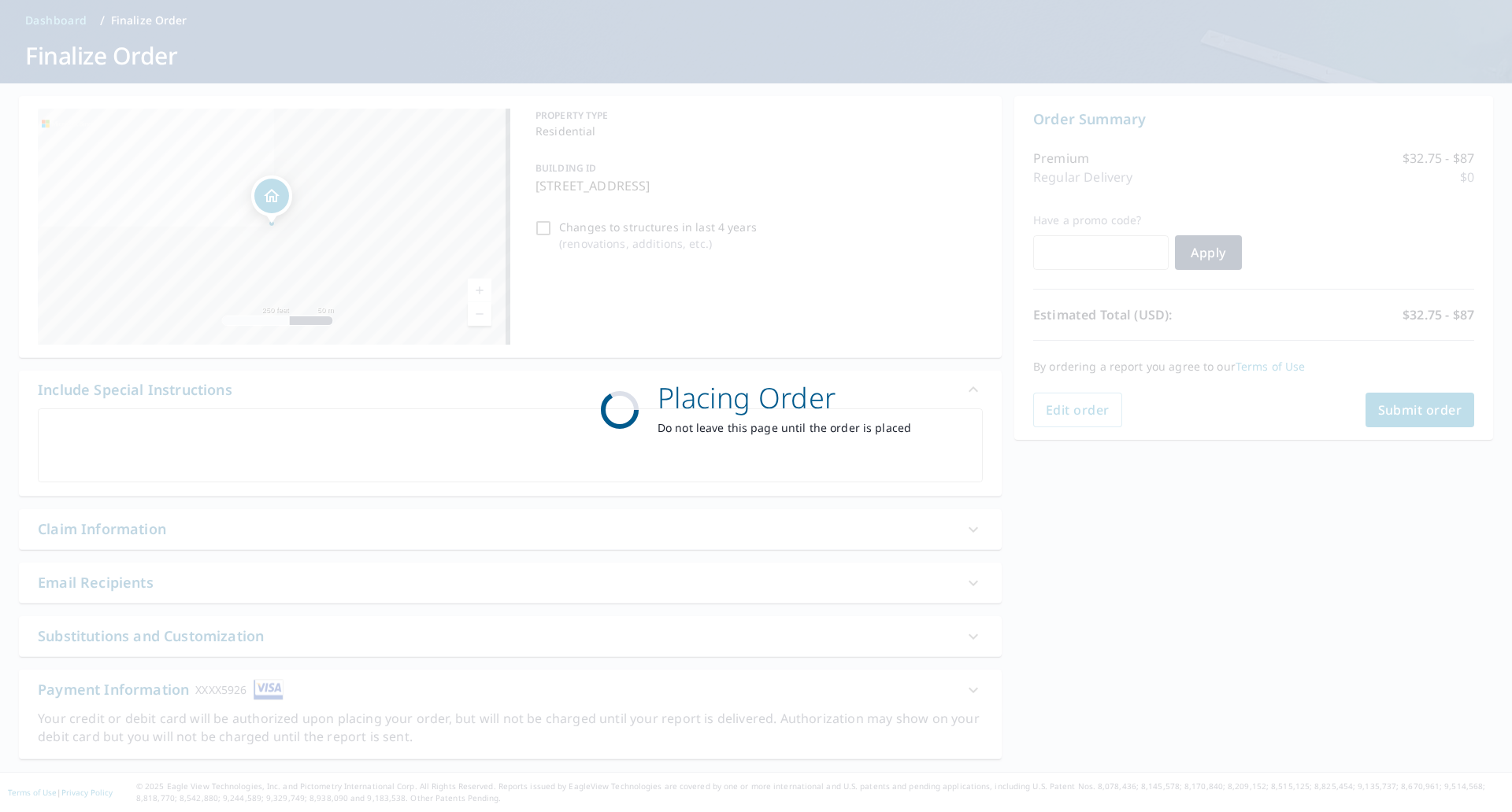
scroll to position [62, 0]
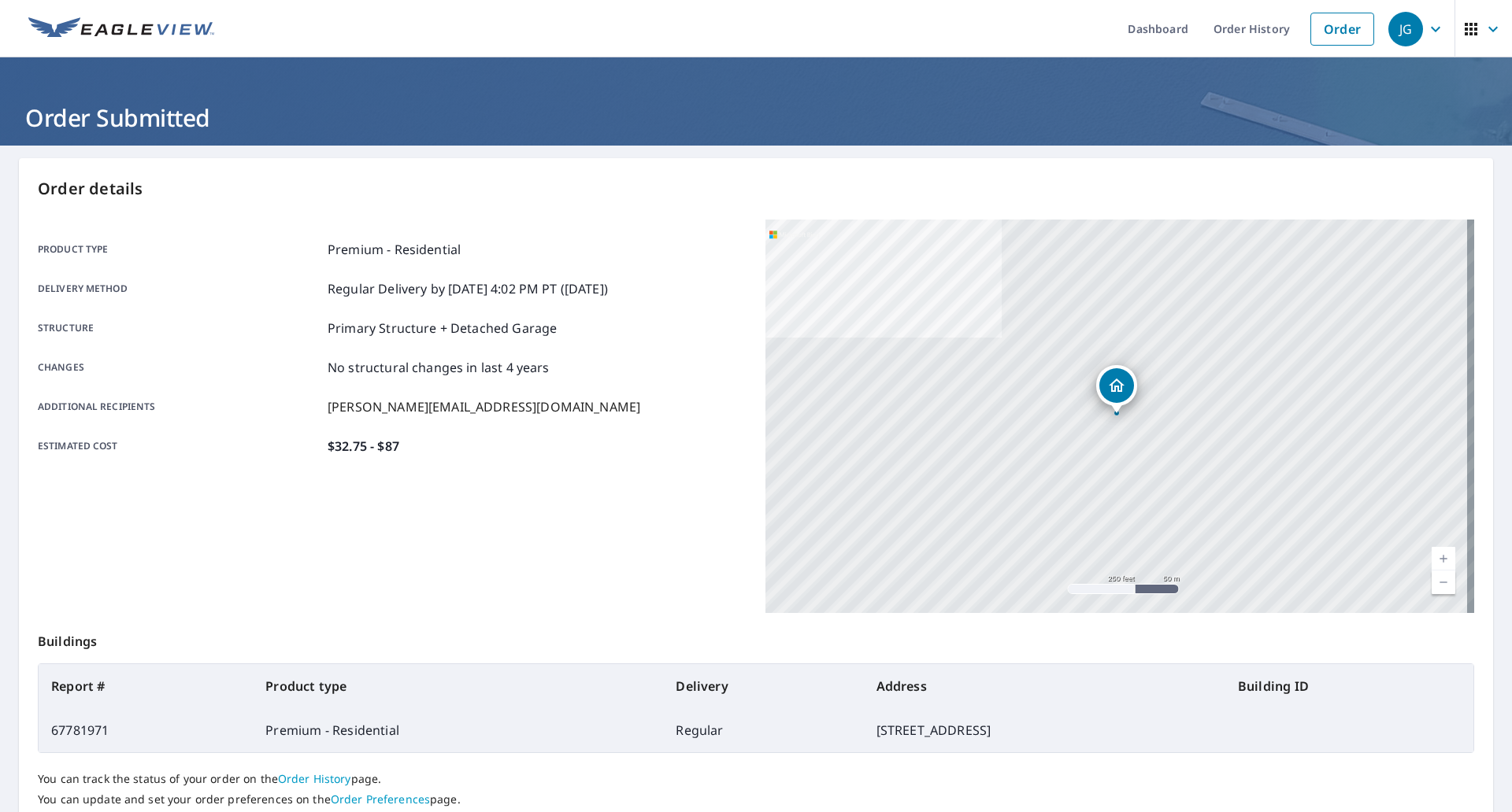
click at [109, 42] on link at bounding box center [121, 29] width 205 height 58
